Goal: Ask a question

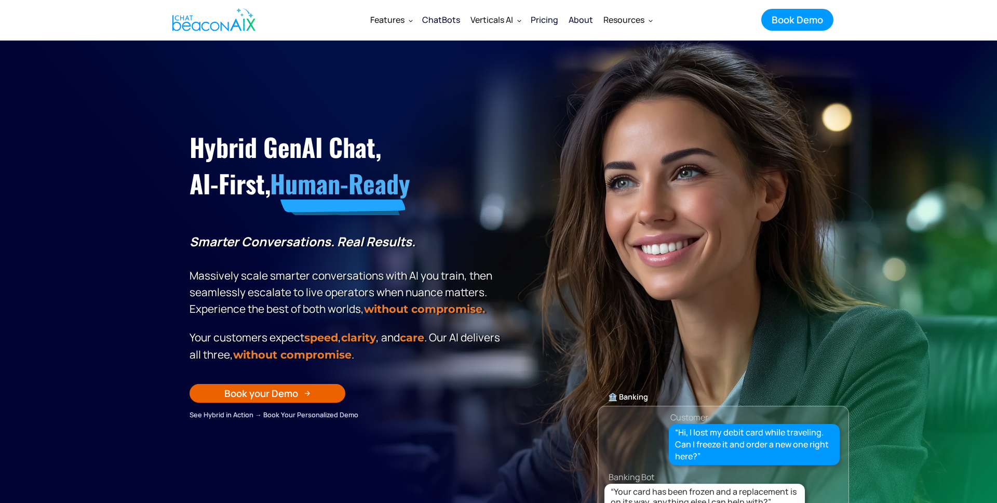
click at [893, 393] on section "Hybrid GenAI Chat, AI-First, Human-Ready Smarter Conversations. Real Results. M…" at bounding box center [498, 300] width 997 height 519
click at [955, 473] on icon "button" at bounding box center [967, 472] width 34 height 34
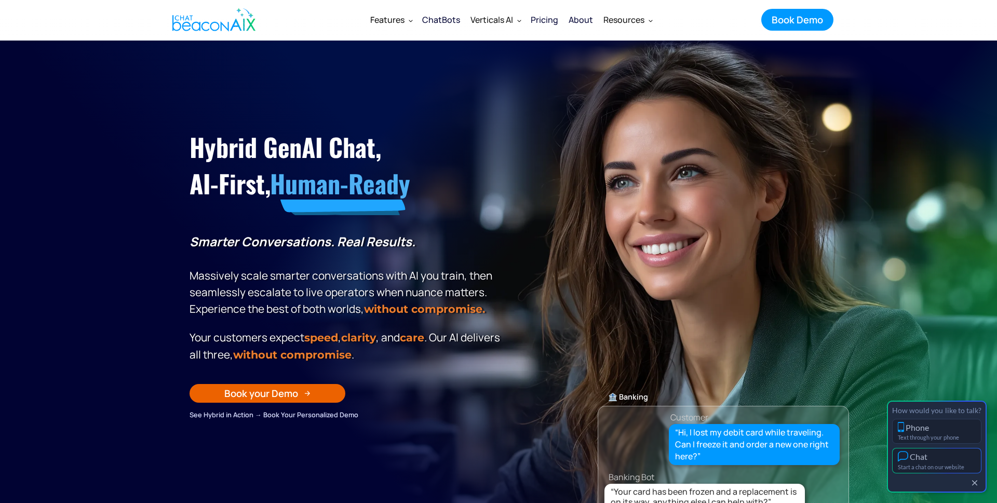
click at [939, 458] on div "Chat" at bounding box center [937, 456] width 78 height 11
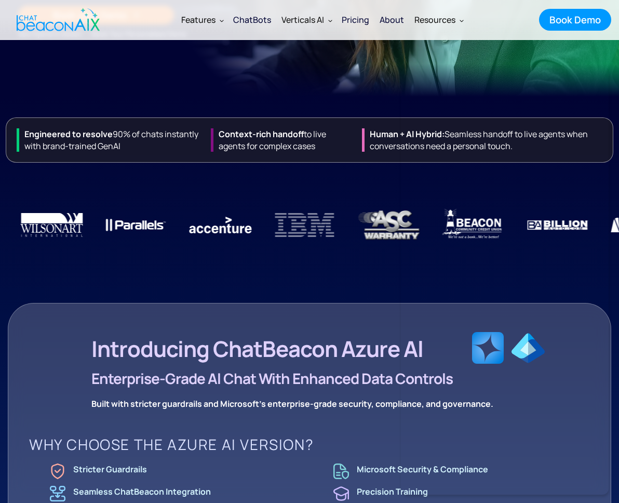
scroll to position [355, 0]
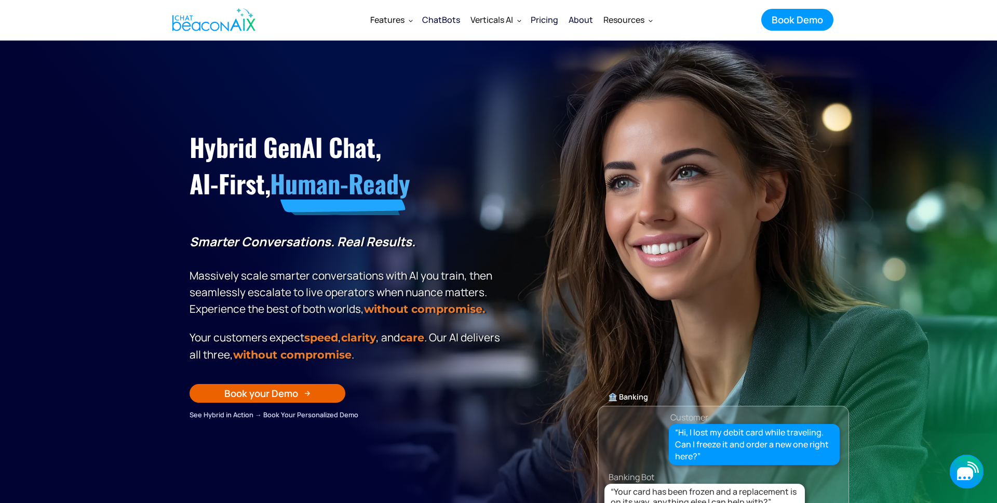
click at [962, 474] on icon "button" at bounding box center [965, 473] width 16 height 13
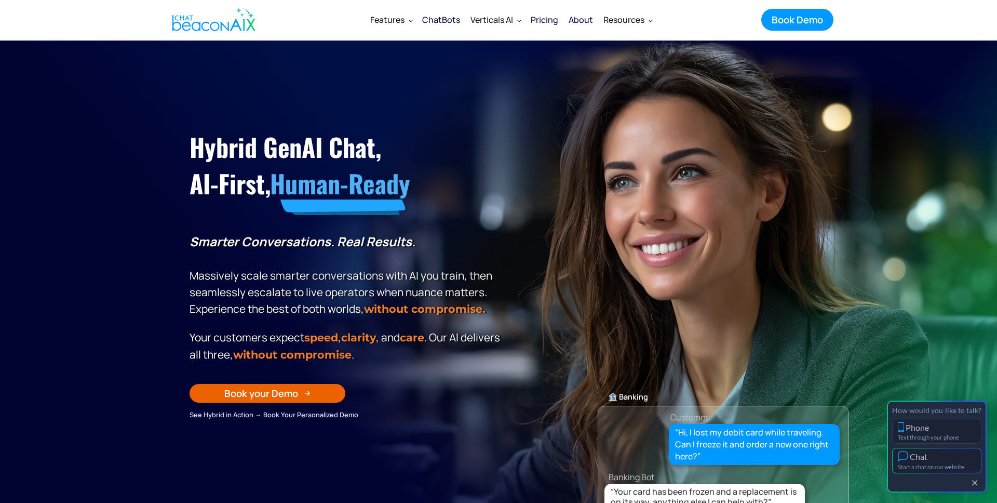
click at [941, 456] on div "Chat" at bounding box center [937, 456] width 78 height 11
